Goal: Information Seeking & Learning: Find specific fact

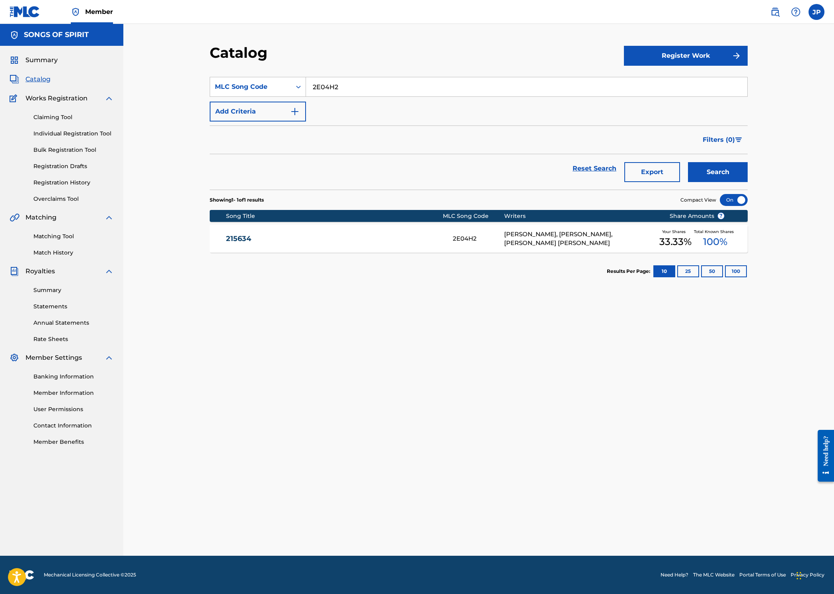
click at [346, 74] on section "SearchWithCriteria5985da37-b6f6-4faa-af03-feaa0b71f009 MLC Song Code 2E04H2 Add…" at bounding box center [479, 128] width 538 height 122
click at [348, 90] on input "2E04H2" at bounding box center [526, 86] width 441 height 19
paste input "CH7Y3B"
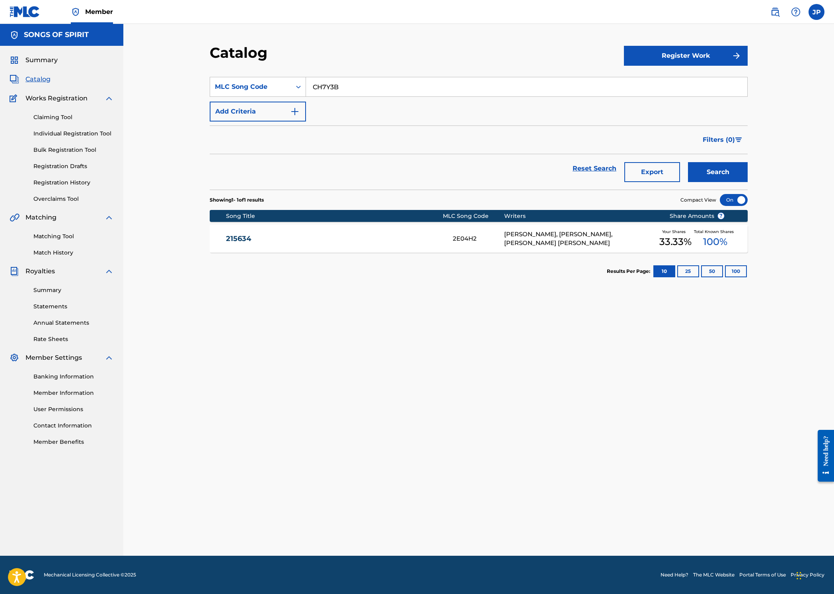
type input "CH7Y3B"
click at [732, 170] on button "Search" at bounding box center [718, 172] width 60 height 20
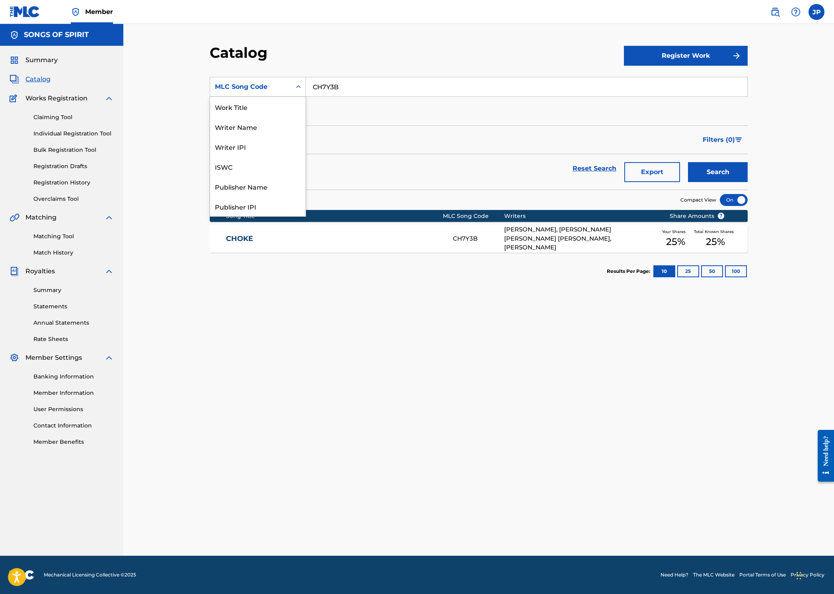
click at [267, 80] on div "MLC Song Code" at bounding box center [250, 86] width 81 height 15
click at [252, 105] on div "Work Title" at bounding box center [258, 107] width 96 height 20
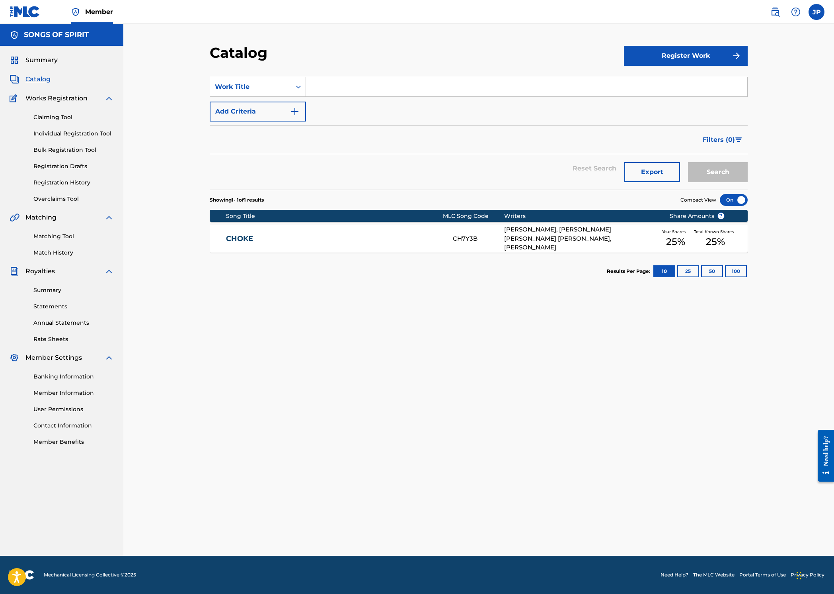
click at [343, 87] on input "Search Form" at bounding box center [526, 86] width 441 height 19
click at [688, 162] on button "Search" at bounding box center [718, 172] width 60 height 20
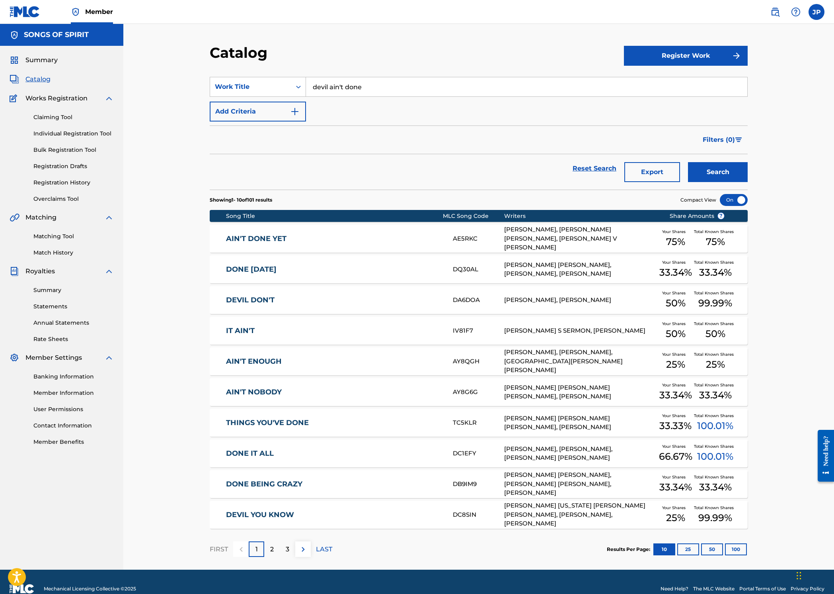
click at [361, 100] on div "SearchWithCriteriab66b465b-c75c-49b1-8782-9378c030236b Work Title devil ain't d…" at bounding box center [479, 99] width 538 height 45
click at [360, 90] on input "devil ain't done" at bounding box center [526, 86] width 441 height 19
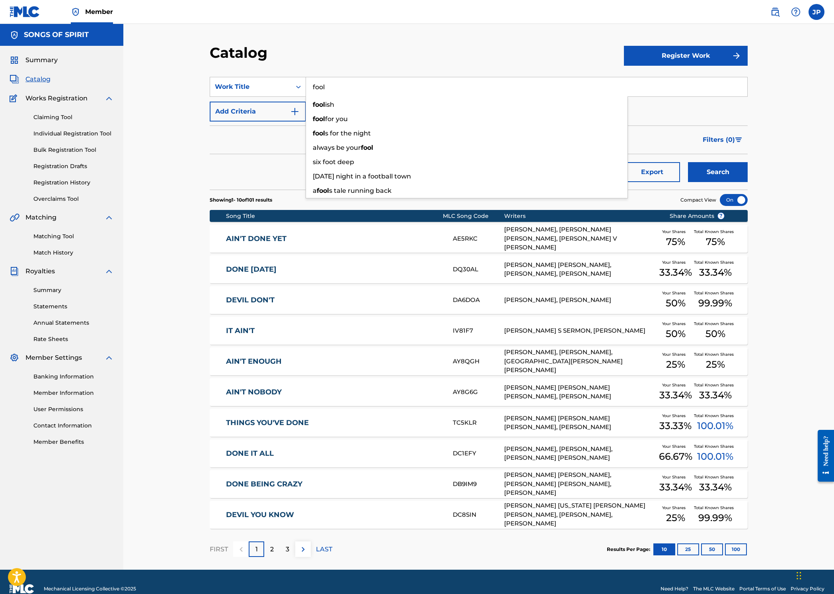
type input "fool"
click at [688, 162] on button "Search" at bounding box center [718, 172] width 60 height 20
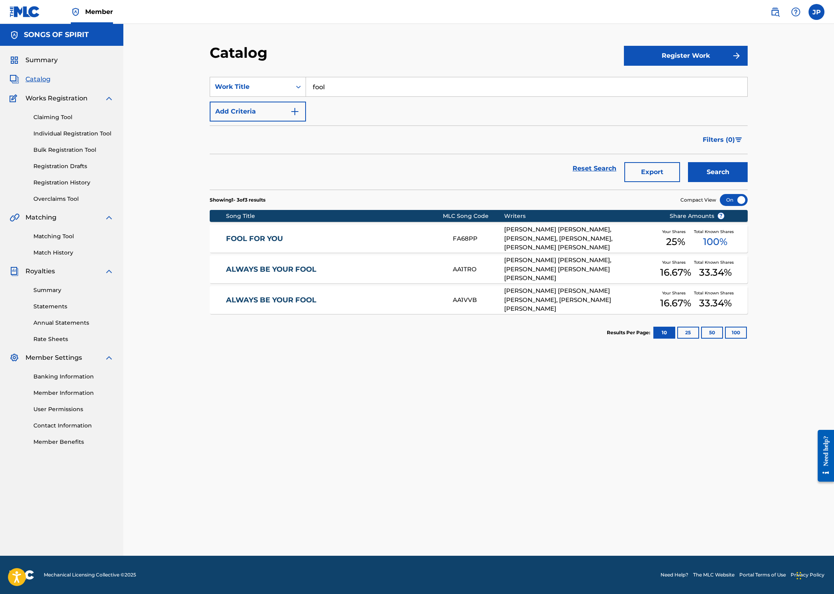
click at [324, 235] on link "FOOL FOR YOU" at bounding box center [334, 238] width 217 height 9
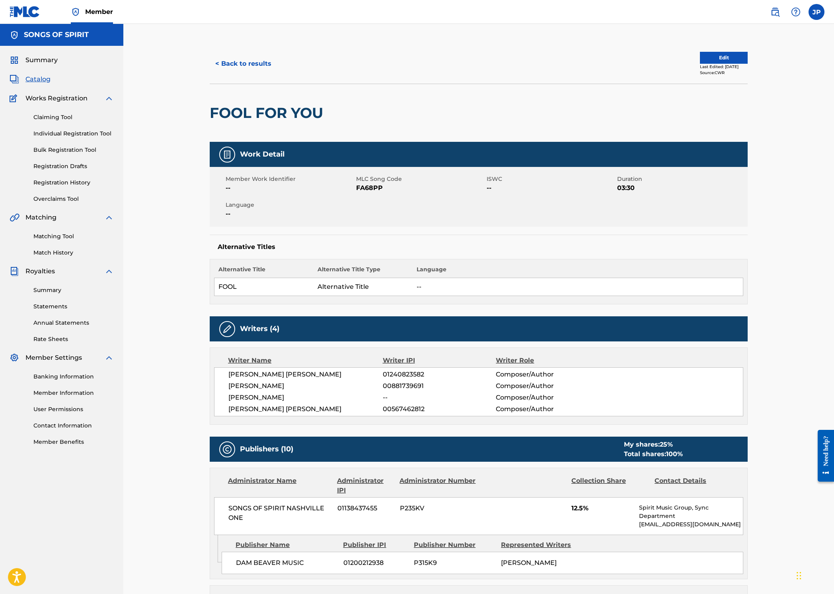
click at [366, 186] on span "FA68PP" at bounding box center [420, 188] width 129 height 10
copy span "FA68PP"
click at [264, 67] on button "< Back to results" at bounding box center [243, 64] width 67 height 20
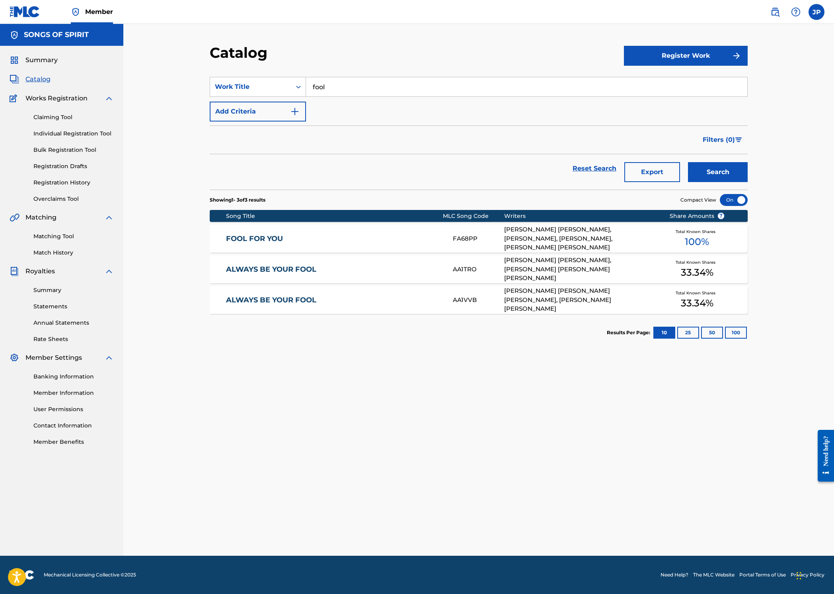
click at [334, 83] on input "fool" at bounding box center [526, 86] width 441 height 19
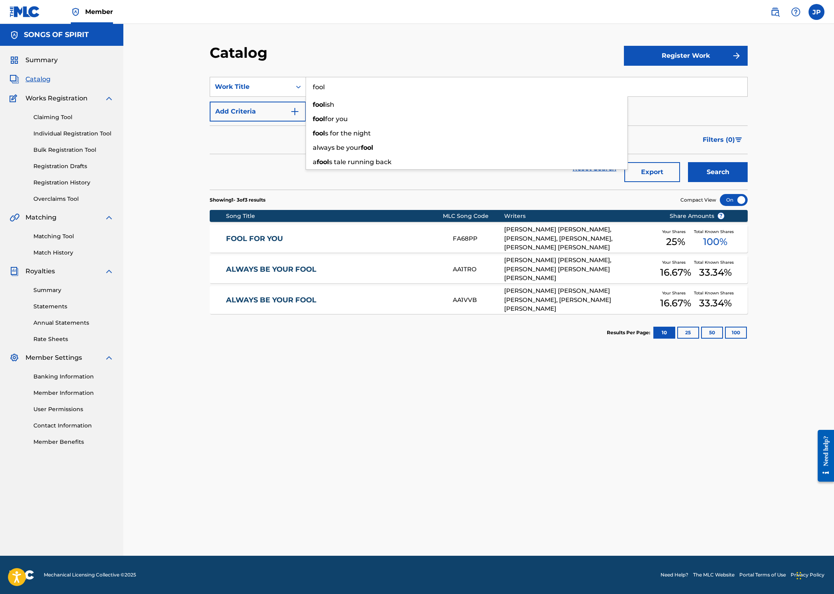
click at [334, 83] on input "fool" at bounding box center [526, 86] width 441 height 19
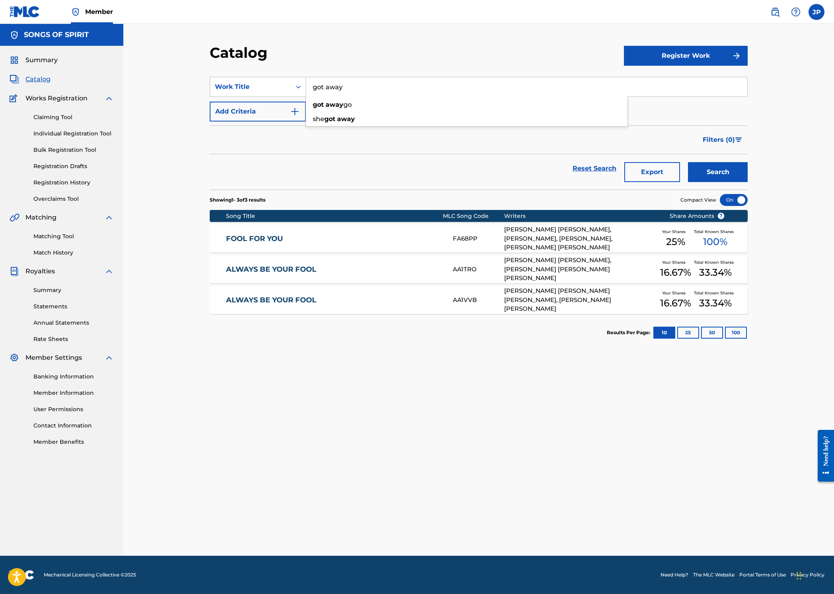
click at [688, 162] on button "Search" at bounding box center [718, 172] width 60 height 20
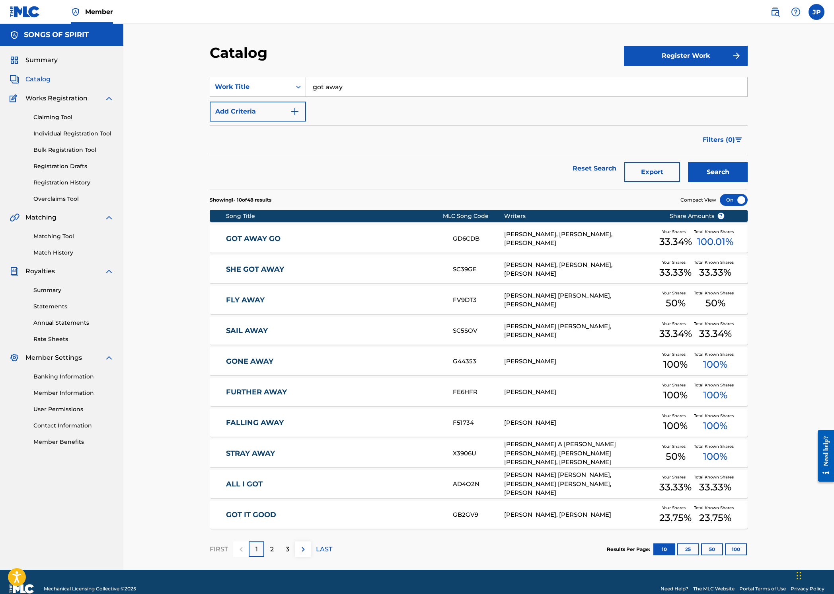
click at [744, 549] on button "100" at bounding box center [736, 549] width 22 height 12
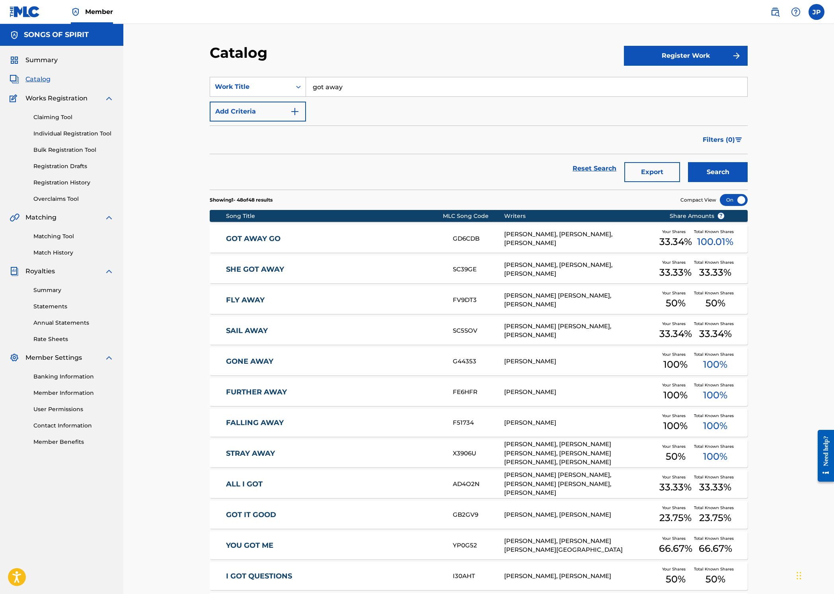
click at [344, 83] on input "got away" at bounding box center [526, 86] width 441 height 19
paste input "oops (i think i love you)"
type input "oops (i think i love you)"
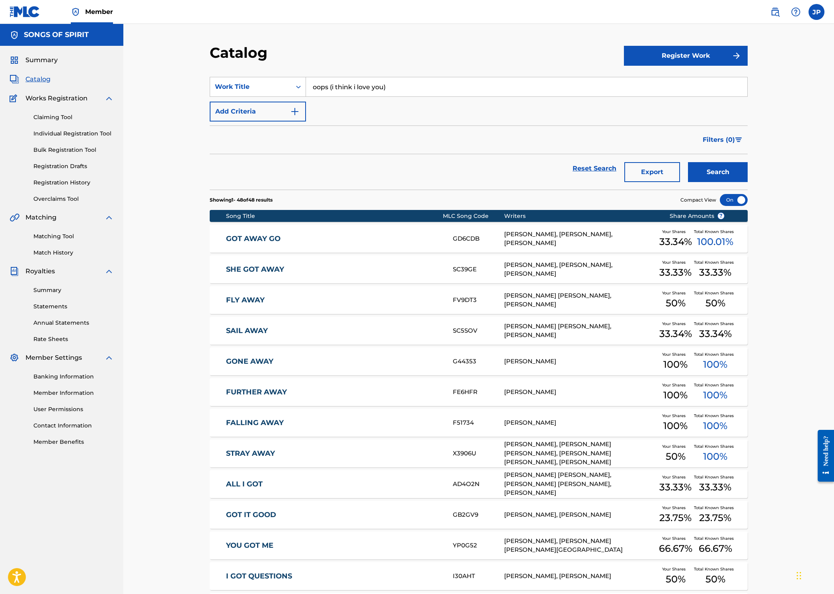
click at [722, 176] on button "Search" at bounding box center [718, 172] width 60 height 20
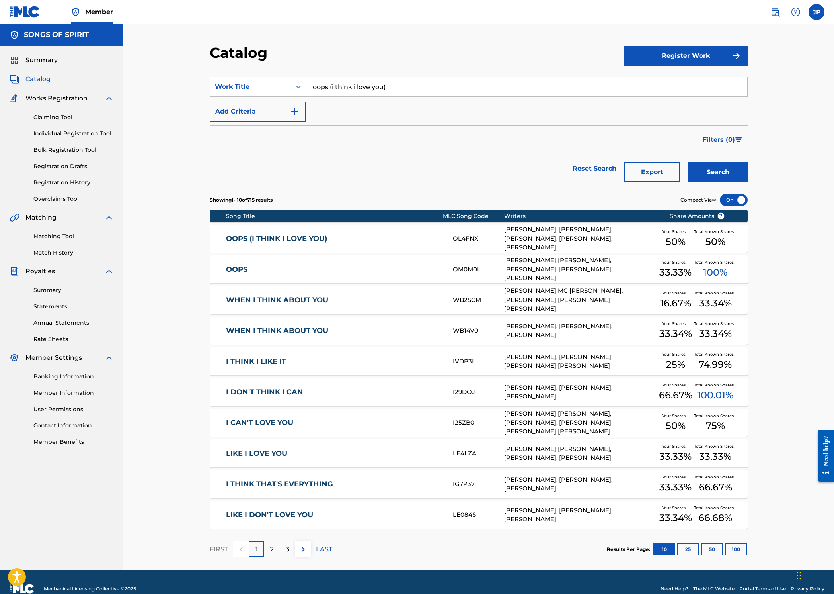
click at [403, 249] on div "OOPS (I THINK I LOVE YOU) OL4FNX [PERSON_NAME], [PERSON_NAME] [PERSON_NAME], [P…" at bounding box center [479, 239] width 538 height 28
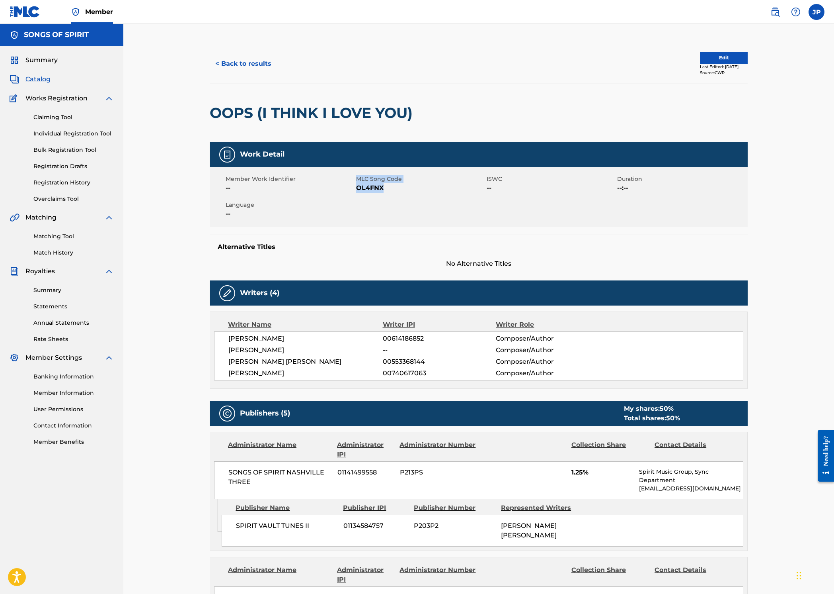
drag, startPoint x: 390, startPoint y: 189, endPoint x: 356, endPoint y: 189, distance: 33.8
click at [356, 189] on div "Member Work Identifier -- MLC Song Code OL4FNX ISWC -- Duration --:-- Language …" at bounding box center [479, 197] width 538 height 60
click at [356, 189] on div "Member Work Identifier --" at bounding box center [291, 184] width 131 height 18
click at [370, 189] on span "OL4FNX" at bounding box center [420, 188] width 129 height 10
click at [372, 188] on span "OL4FNX" at bounding box center [420, 188] width 129 height 10
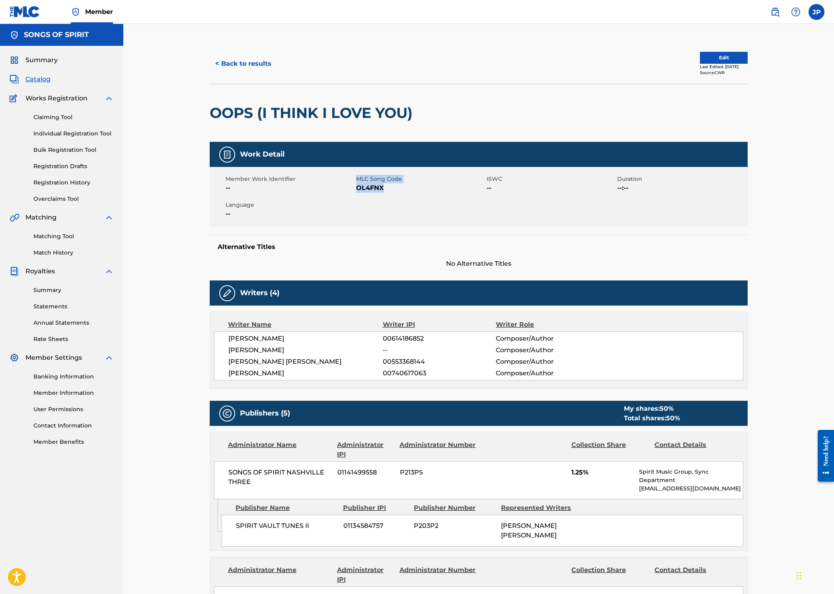
drag, startPoint x: 388, startPoint y: 190, endPoint x: 354, endPoint y: 188, distance: 33.5
click at [354, 188] on div "Member Work Identifier -- MLC Song Code OL4FNX ISWC -- Duration --:-- Language …" at bounding box center [479, 197] width 538 height 60
click at [354, 188] on div "Member Work Identifier --" at bounding box center [291, 184] width 131 height 18
drag, startPoint x: 381, startPoint y: 188, endPoint x: 357, endPoint y: 188, distance: 24.3
click at [357, 188] on span "OL4FNX" at bounding box center [420, 188] width 129 height 10
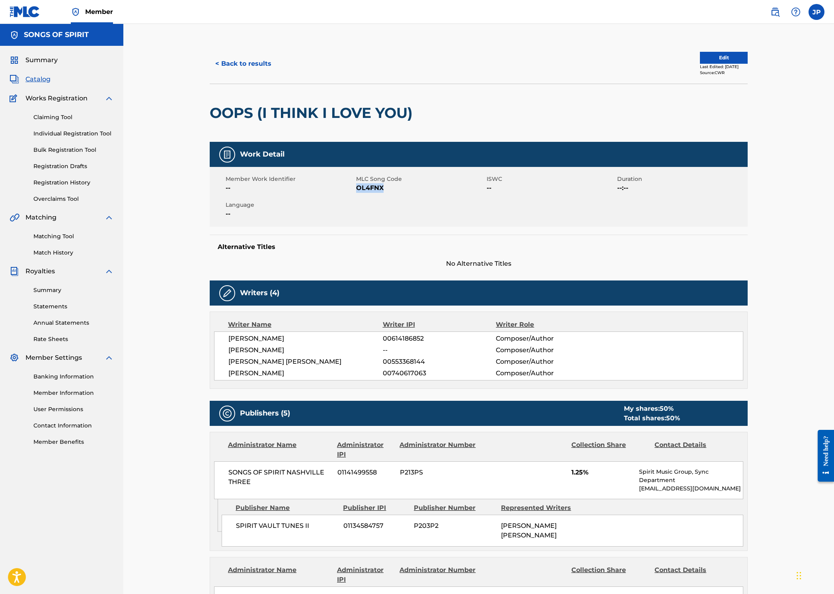
copy span "OL4FNX"
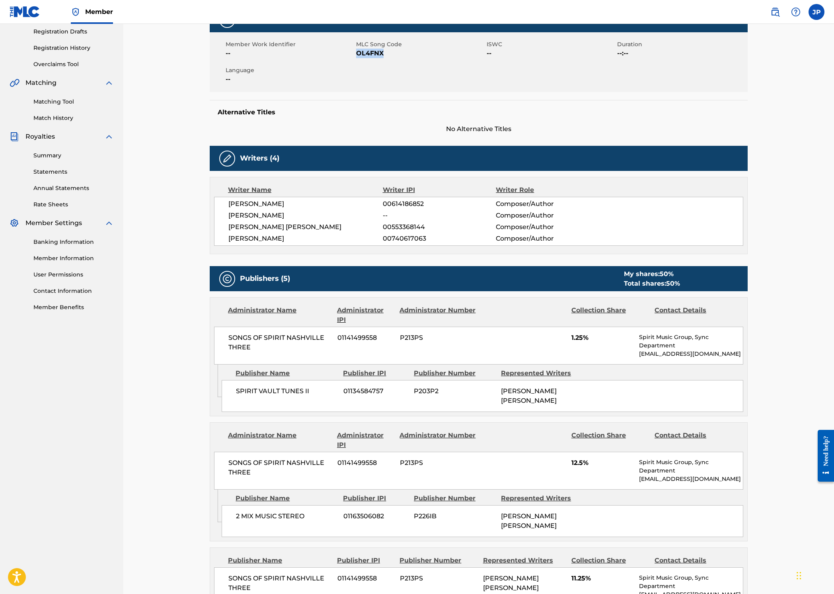
scroll to position [15, 0]
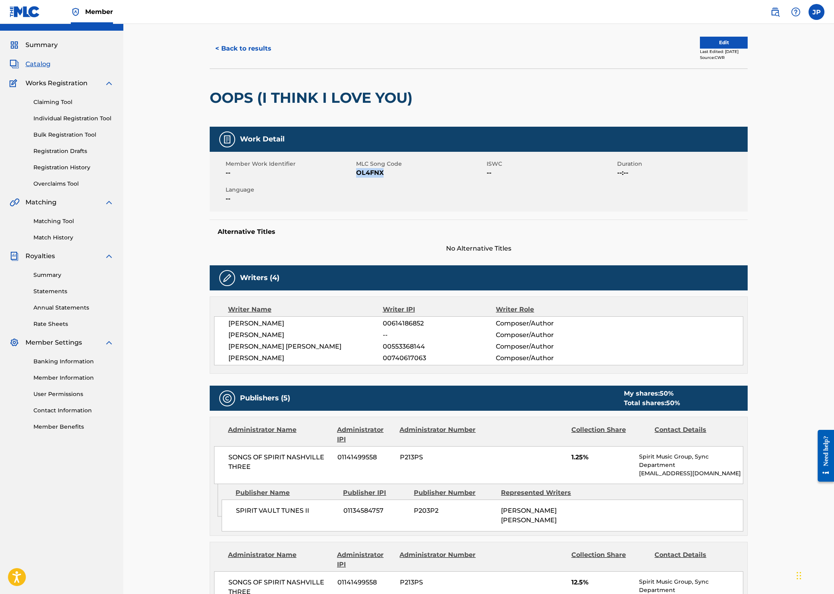
click at [273, 51] on button "< Back to results" at bounding box center [243, 49] width 67 height 20
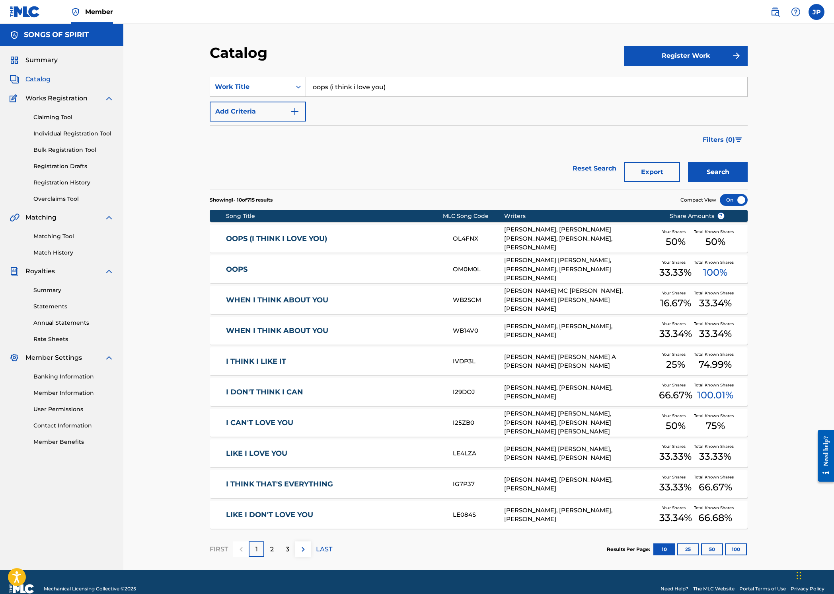
click at [411, 99] on div "SearchWithCriteriab66b465b-c75c-49b1-8782-9378c030236b Work Title oops (i think…" at bounding box center [479, 99] width 538 height 45
click at [410, 99] on div "SearchWithCriteriab66b465b-c75c-49b1-8782-9378c030236b Work Title oops (i think…" at bounding box center [479, 99] width 538 height 45
click at [408, 87] on input "oops (i think i love you)" at bounding box center [526, 86] width 441 height 19
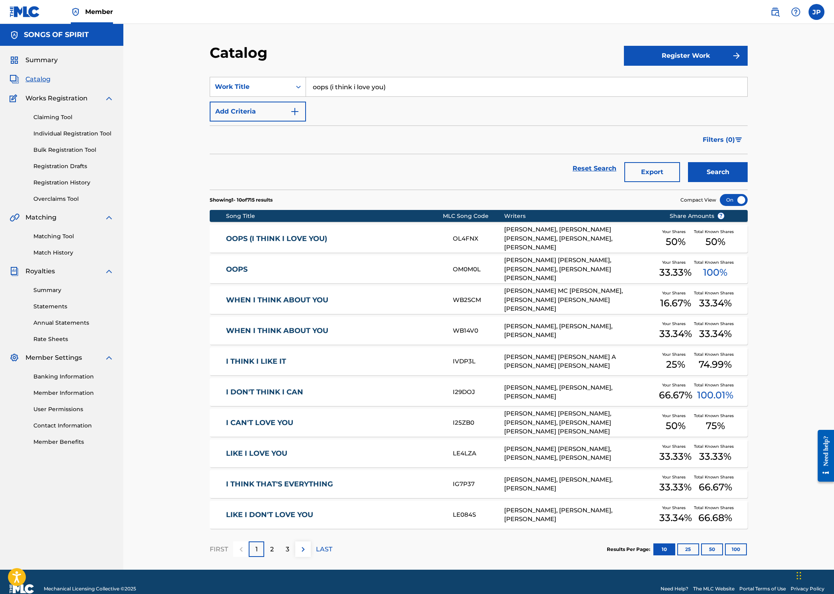
click at [408, 87] on input "oops (i think i love you)" at bounding box center [526, 86] width 441 height 19
type input "whiskey said"
click at [688, 162] on button "Search" at bounding box center [718, 172] width 60 height 20
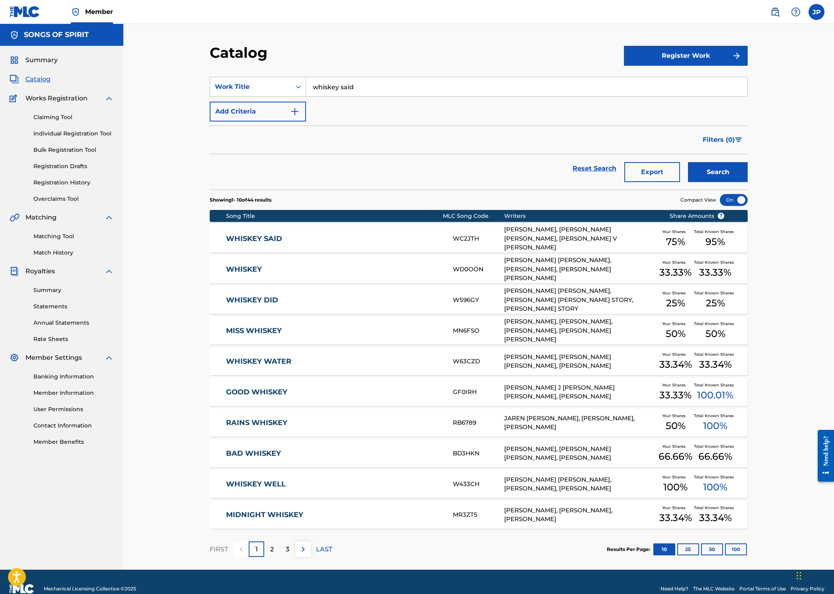
click at [414, 232] on div "WHISKEY SAID WC2JTH [PERSON_NAME], [PERSON_NAME] [PERSON_NAME], [PERSON_NAME] […" at bounding box center [479, 239] width 538 height 28
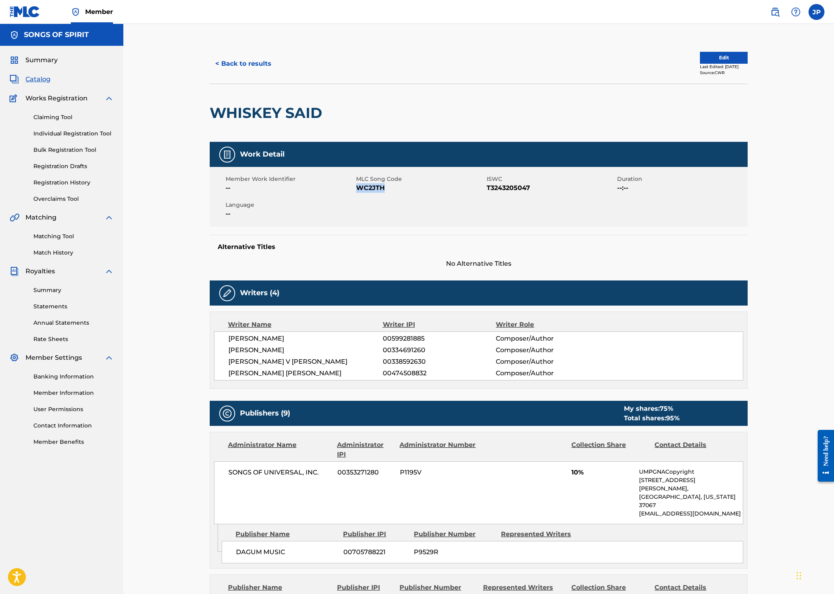
drag, startPoint x: 386, startPoint y: 186, endPoint x: 359, endPoint y: 190, distance: 27.4
click at [359, 190] on span "WC2JTH" at bounding box center [420, 188] width 129 height 10
copy span "WC2JTH"
